Goal: Transaction & Acquisition: Purchase product/service

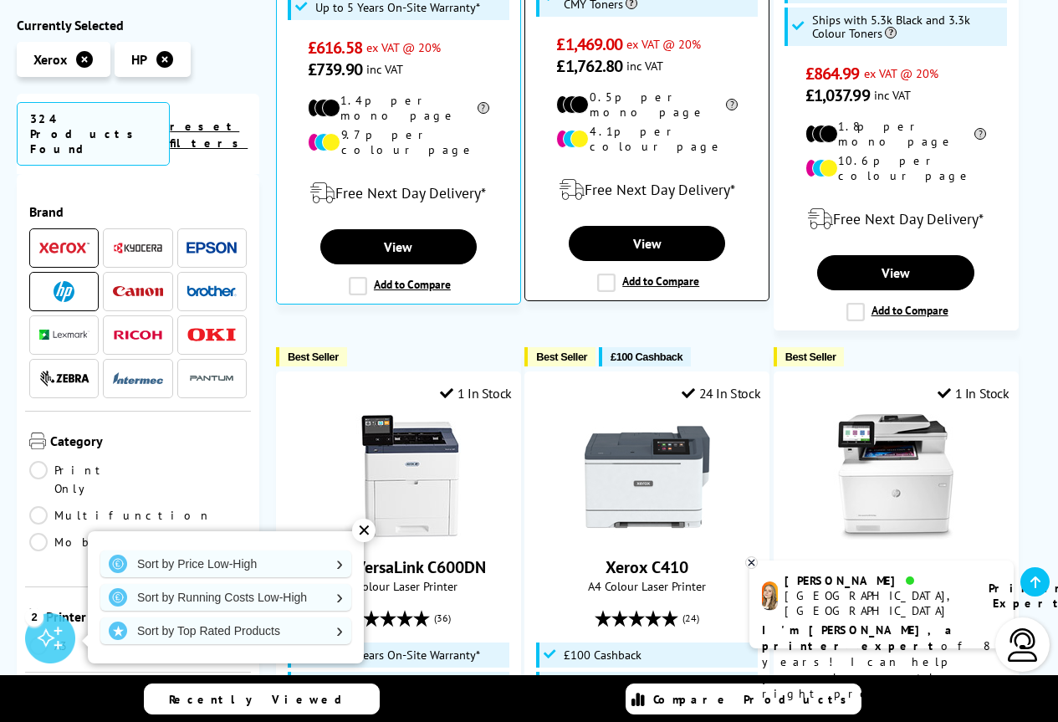
scroll to position [1505, 0]
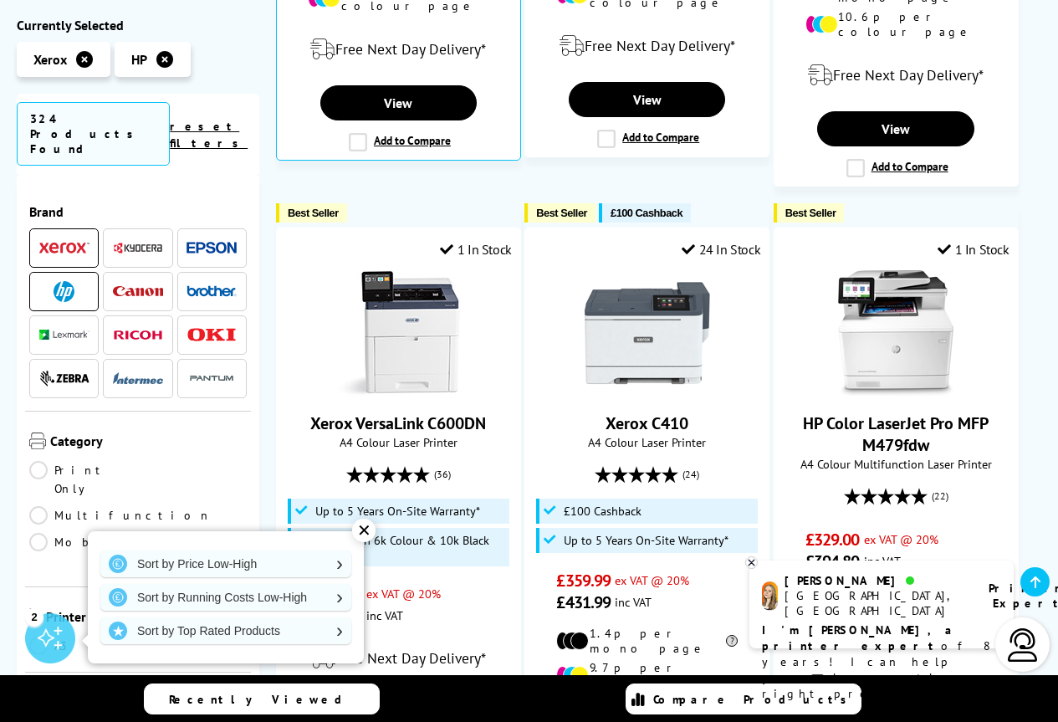
click at [69, 237] on span at bounding box center [64, 247] width 50 height 21
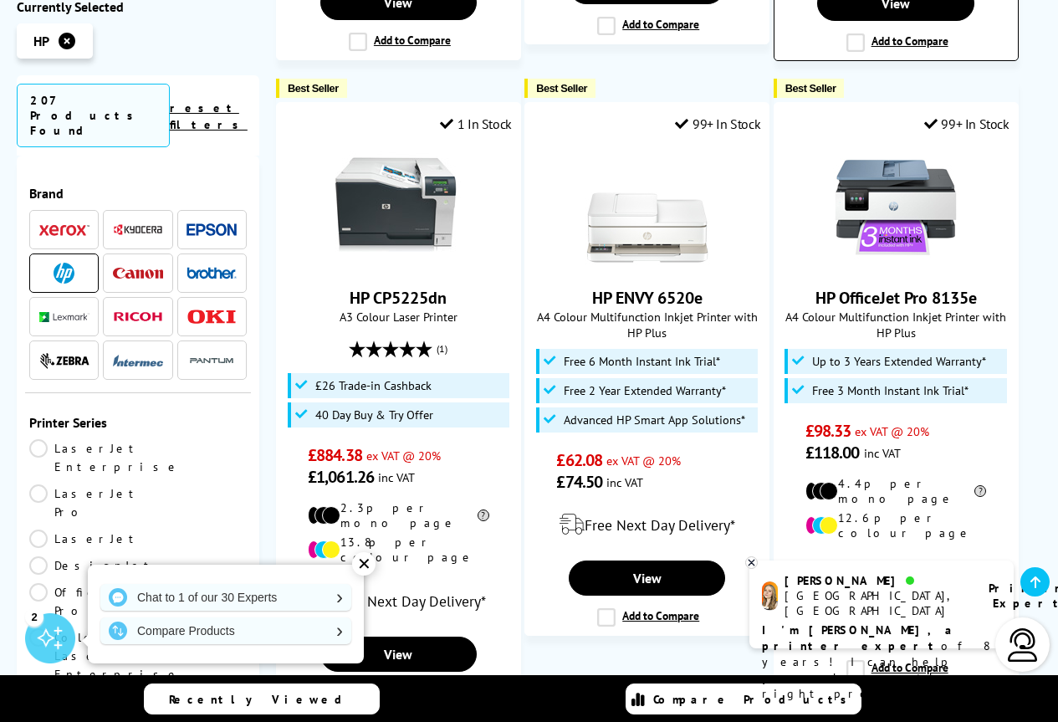
scroll to position [2425, 0]
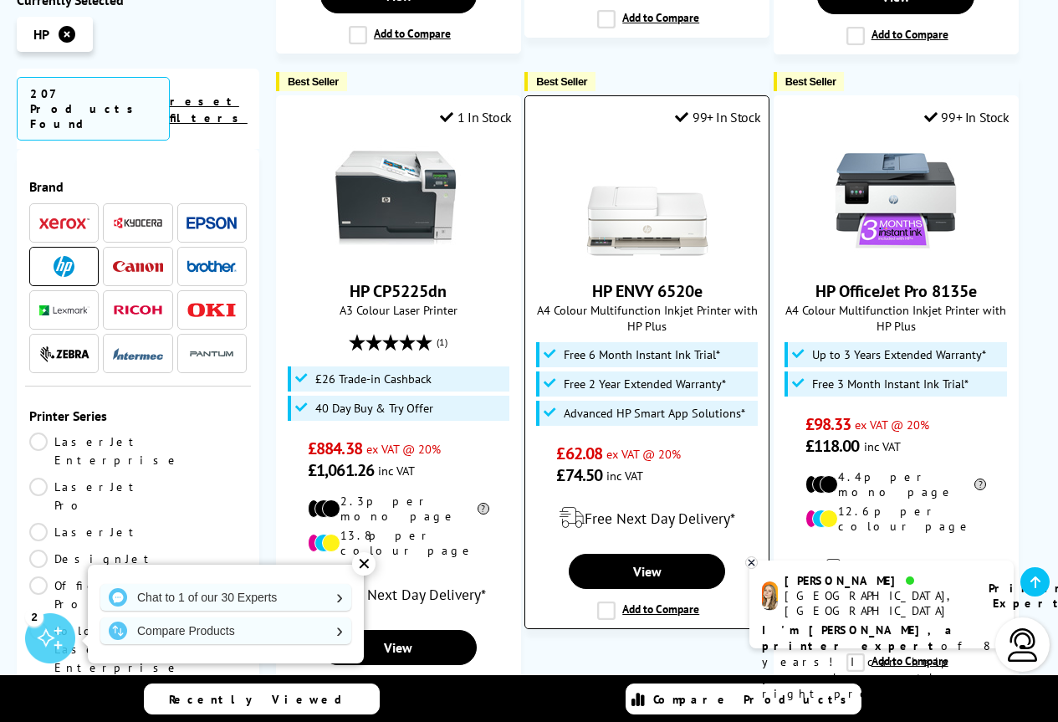
click at [660, 280] on link "HP ENVY 6520e" at bounding box center [647, 291] width 110 height 22
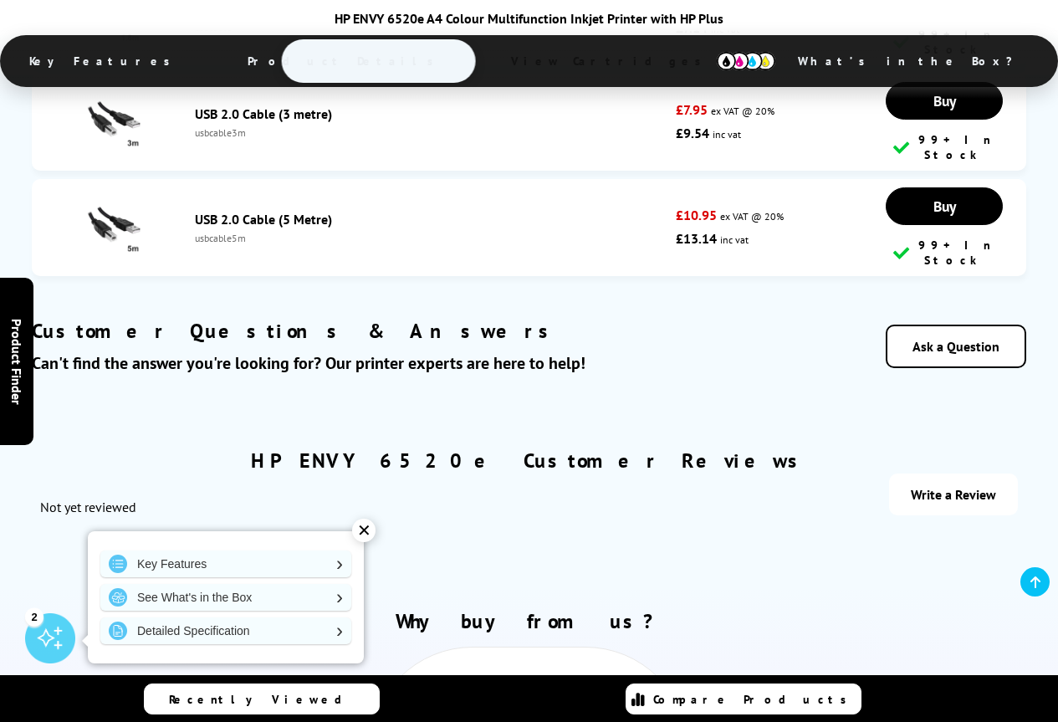
scroll to position [5531, 0]
